Goal: Task Accomplishment & Management: Complete application form

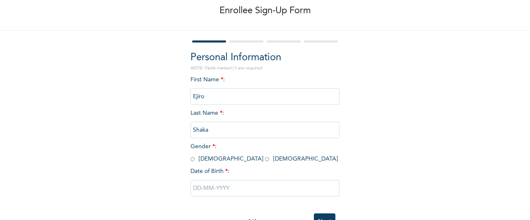
scroll to position [71, 0]
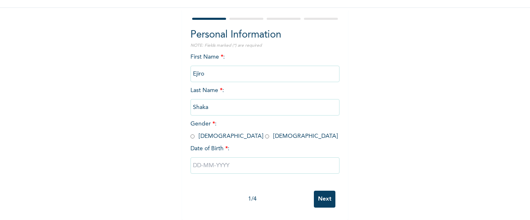
click at [265, 133] on input "radio" at bounding box center [267, 137] width 4 height 8
radio input "true"
click at [196, 158] on input "text" at bounding box center [264, 166] width 149 height 17
select select "8"
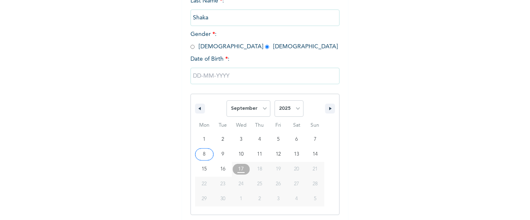
scroll to position [156, 0]
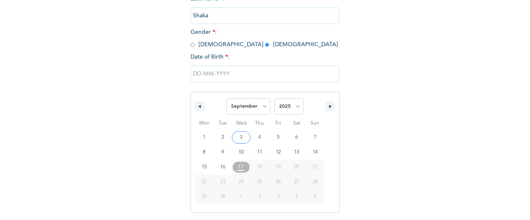
click at [196, 76] on input "text" at bounding box center [264, 74] width 149 height 17
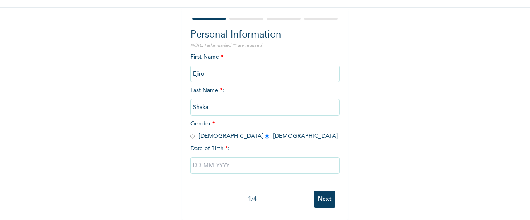
scroll to position [71, 0]
click at [195, 158] on input "text" at bounding box center [264, 166] width 149 height 17
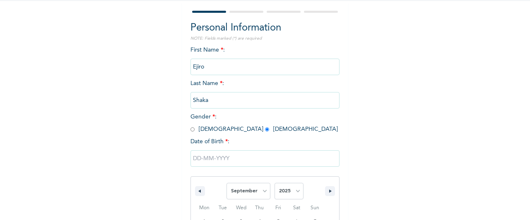
scroll to position [156, 0]
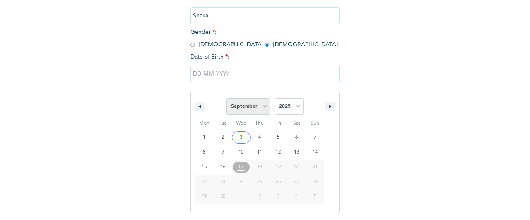
click at [263, 108] on select "January February March April May June July August September October November De…" at bounding box center [248, 106] width 44 height 17
select select "1"
click at [226, 99] on select "January February March April May June July August September October November De…" at bounding box center [248, 106] width 44 height 17
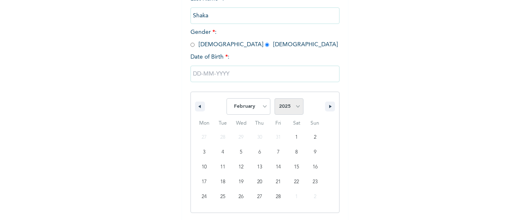
click at [296, 105] on select "2025 2024 2023 2022 2021 2020 2019 2018 2017 2016 2015 2014 2013 2012 2011 2010…" at bounding box center [288, 106] width 29 height 17
select select "1994"
click at [274, 99] on select "2025 2024 2023 2022 2021 2020 2019 2018 2017 2016 2015 2014 2013 2012 2011 2010…" at bounding box center [288, 106] width 29 height 17
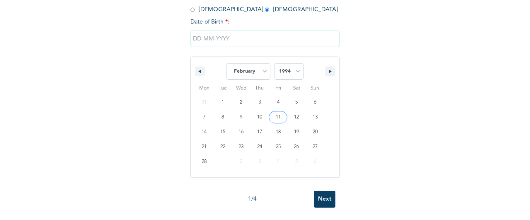
scroll to position [71, 0]
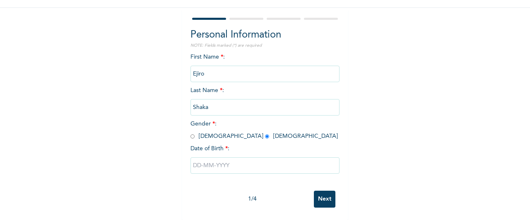
click at [320, 191] on input "Next" at bounding box center [325, 199] width 22 height 17
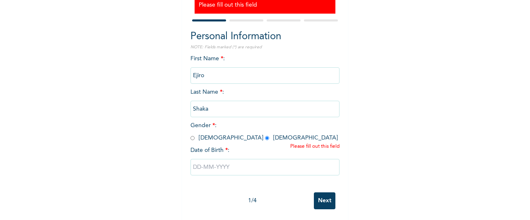
scroll to position [96, 0]
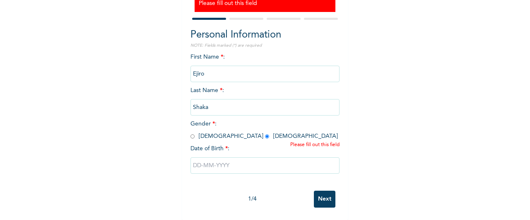
click at [268, 162] on input "text" at bounding box center [264, 166] width 149 height 17
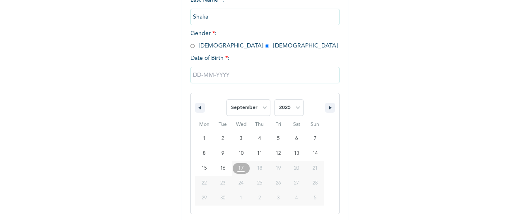
scroll to position [181, 0]
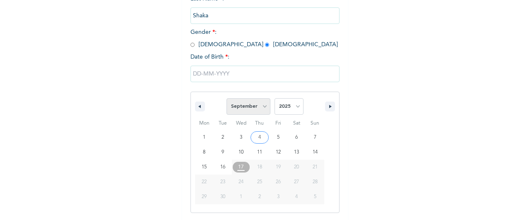
click at [261, 107] on select "January February March April May June July August September October November De…" at bounding box center [248, 106] width 44 height 17
select select "1"
click at [226, 99] on select "January February March April May June July August September October November De…" at bounding box center [248, 106] width 44 height 17
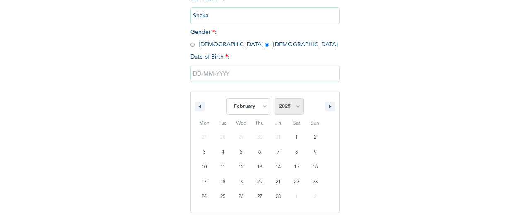
click at [287, 106] on select "2025 2024 2023 2022 2021 2020 2019 2018 2017 2016 2015 2014 2013 2012 2011 2010…" at bounding box center [288, 106] width 29 height 17
select select "1994"
click at [274, 99] on select "2025 2024 2023 2022 2021 2020 2019 2018 2017 2016 2015 2014 2013 2012 2011 2010…" at bounding box center [288, 106] width 29 height 17
click at [325, 109] on button "button" at bounding box center [330, 107] width 10 height 10
click at [199, 109] on button "button" at bounding box center [200, 107] width 10 height 10
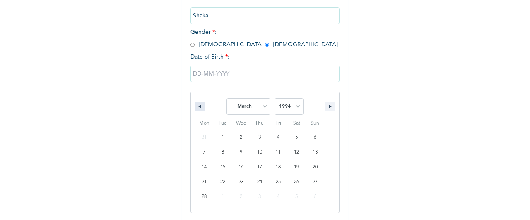
select select "1"
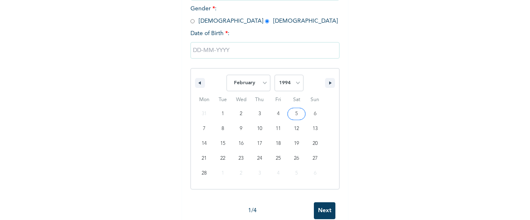
scroll to position [223, 0]
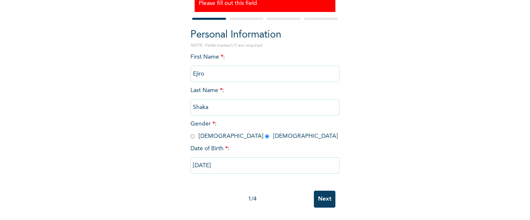
type input "[DATE]"
click at [319, 191] on input "Next" at bounding box center [325, 199] width 22 height 17
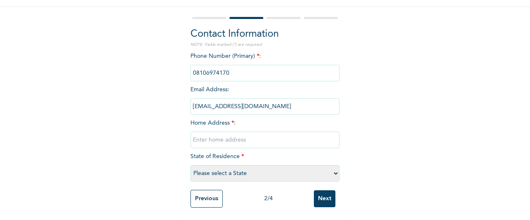
scroll to position [71, 0]
click at [237, 132] on input "text" at bounding box center [264, 140] width 149 height 17
type input "S"
type input "[GEOGRAPHIC_DATA], [GEOGRAPHIC_DATA], oposite immigratio hq, [GEOGRAPHIC_DATA].…"
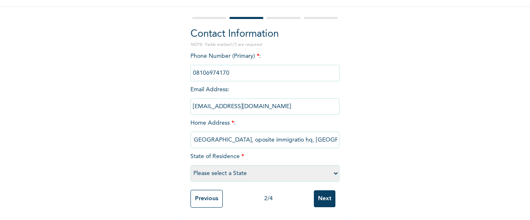
scroll to position [0, 0]
click at [248, 168] on select "Please select a State [PERSON_NAME] (FCT) [PERSON_NAME] Ibom [GEOGRAPHIC_DATA] …" at bounding box center [264, 173] width 149 height 17
select select "15"
click at [190, 165] on select "Please select a State [PERSON_NAME] (FCT) [PERSON_NAME] Ibom [GEOGRAPHIC_DATA] …" at bounding box center [264, 173] width 149 height 17
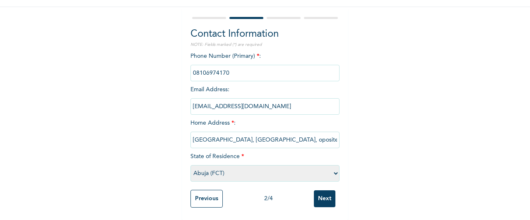
click at [320, 196] on input "Next" at bounding box center [325, 199] width 22 height 17
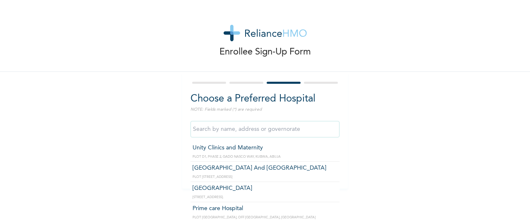
click at [246, 130] on input "text" at bounding box center [264, 129] width 149 height 17
type input "s"
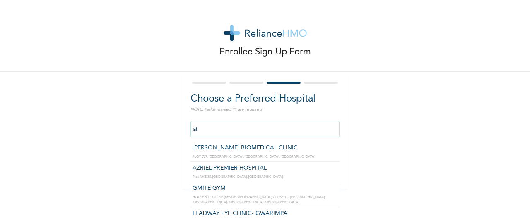
type input "a"
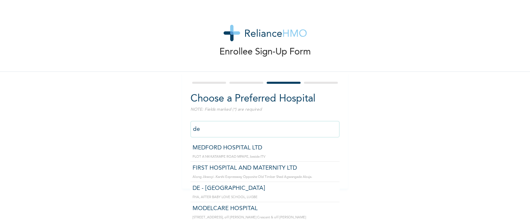
type input "d"
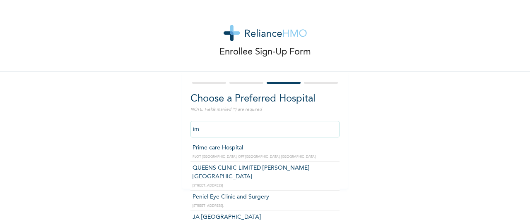
type input "i"
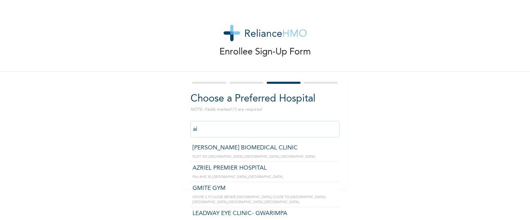
type input "a"
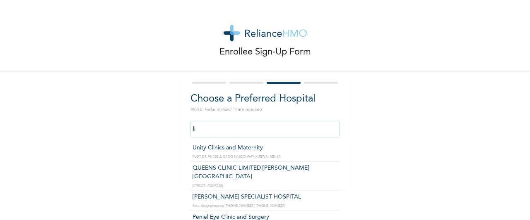
type input "l"
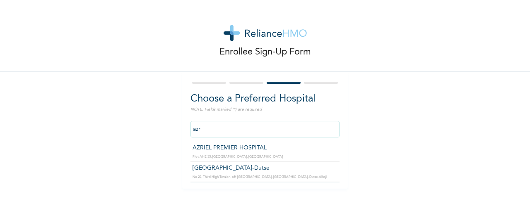
type input "AZRIEL PREMIER HOSPITAL"
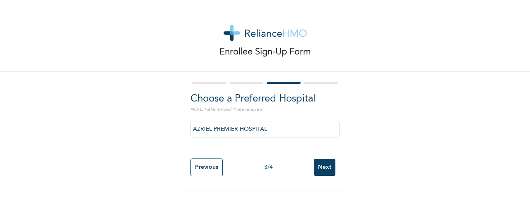
click at [322, 165] on input "Next" at bounding box center [325, 167] width 22 height 17
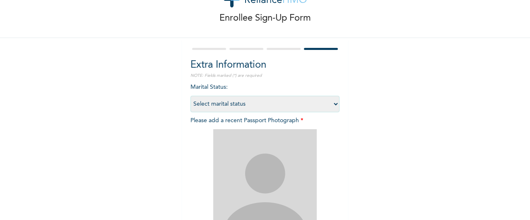
scroll to position [41, 0]
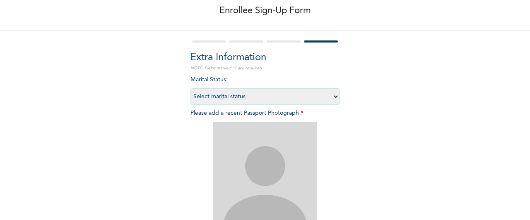
click at [264, 97] on select "Select marital status [DEMOGRAPHIC_DATA] Married [DEMOGRAPHIC_DATA] Widow/[DEMO…" at bounding box center [264, 97] width 149 height 17
select select "1"
click at [190, 89] on select "Select marital status [DEMOGRAPHIC_DATA] Married [DEMOGRAPHIC_DATA] Widow/[DEMO…" at bounding box center [264, 97] width 149 height 17
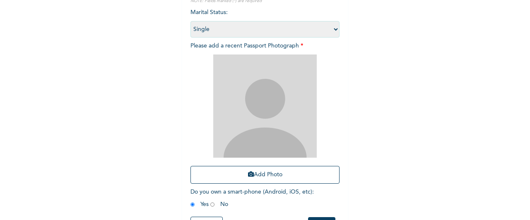
scroll to position [142, 0]
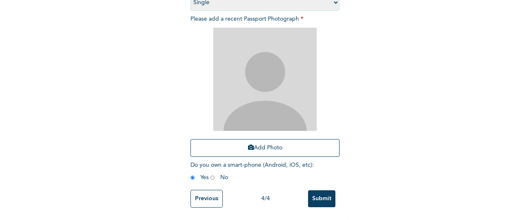
click at [203, 191] on input "Previous" at bounding box center [206, 199] width 32 height 18
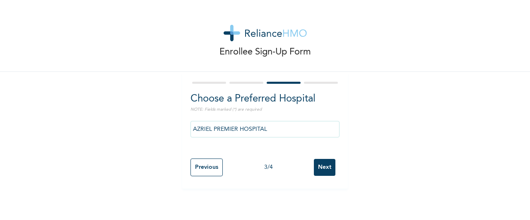
scroll to position [0, 0]
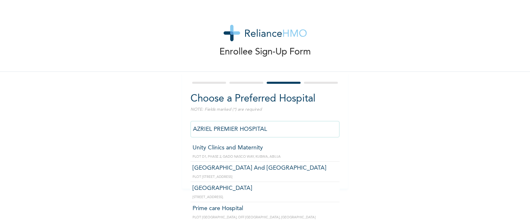
click at [261, 125] on input "AZRIEL PREMIER HOSPITAL" at bounding box center [264, 129] width 149 height 17
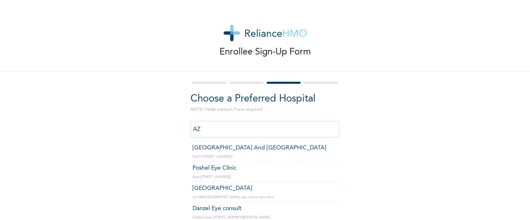
type input "A"
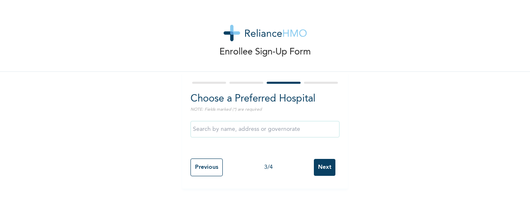
click at [322, 74] on div "Choose a Preferred Hospital NOTE: Fields marked (*) are required Previous 3 / 4…" at bounding box center [264, 130] width 165 height 117
click at [324, 170] on input "Next" at bounding box center [325, 167] width 22 height 17
select select "1"
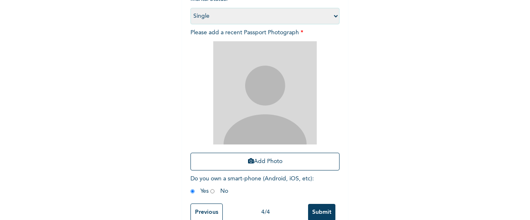
scroll to position [124, 0]
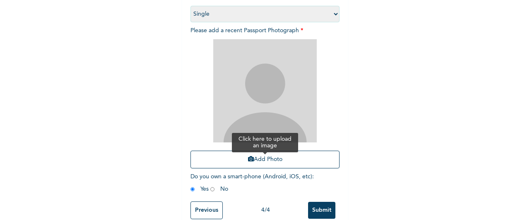
click at [243, 162] on button "Add Photo" at bounding box center [264, 160] width 149 height 18
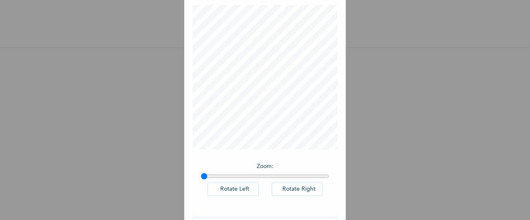
scroll to position [68, 0]
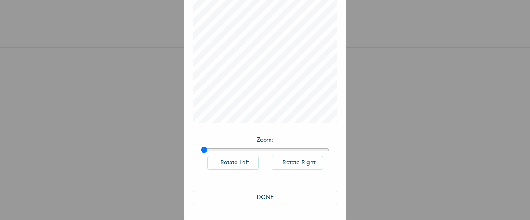
click at [244, 197] on button "DONE" at bounding box center [264, 198] width 145 height 14
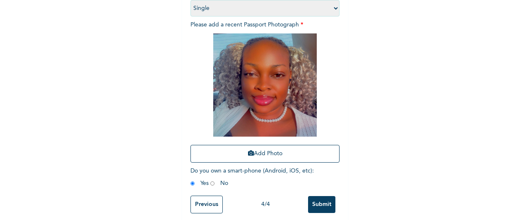
scroll to position [142, 0]
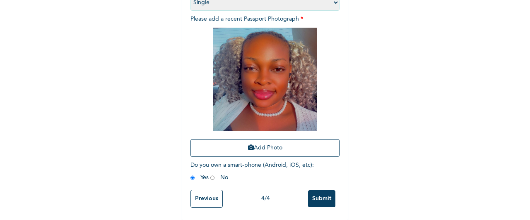
click at [318, 193] on input "Submit" at bounding box center [321, 199] width 27 height 17
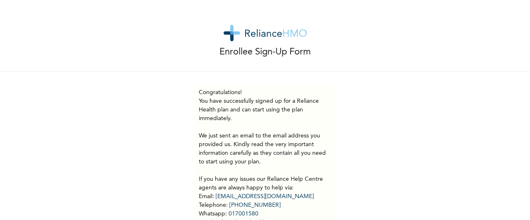
scroll to position [65, 0]
